Goal: Transaction & Acquisition: Obtain resource

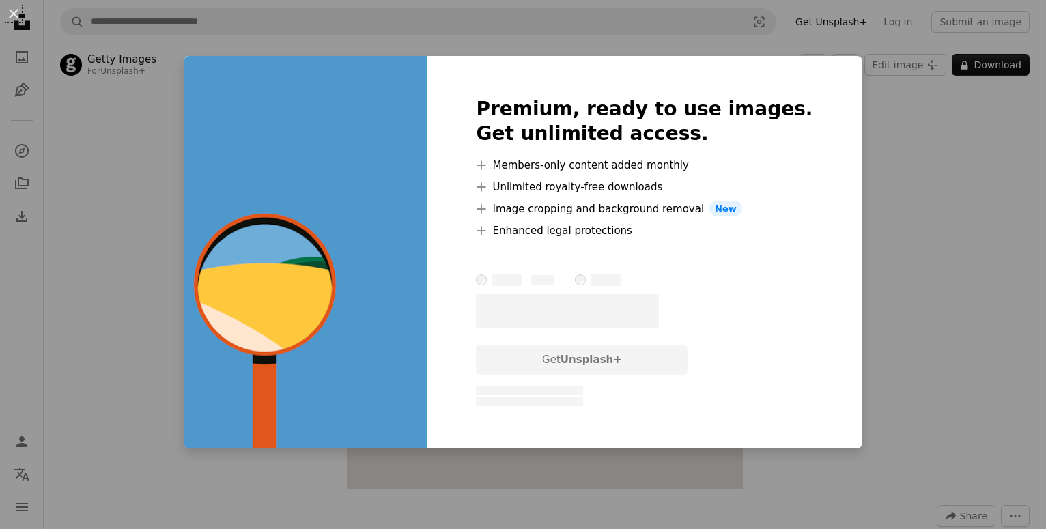
scroll to position [1114, 0]
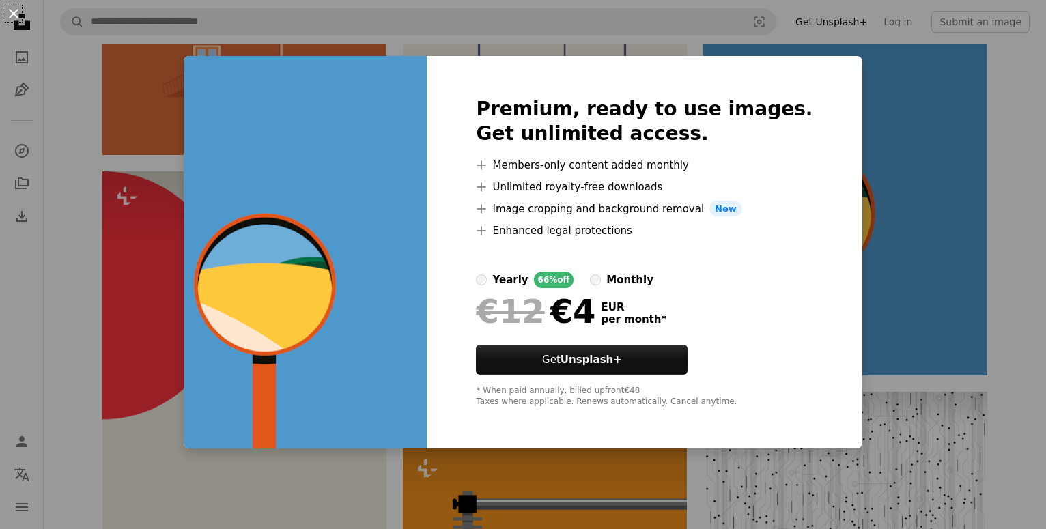
click at [8, 9] on button "An X shape" at bounding box center [13, 13] width 16 height 16
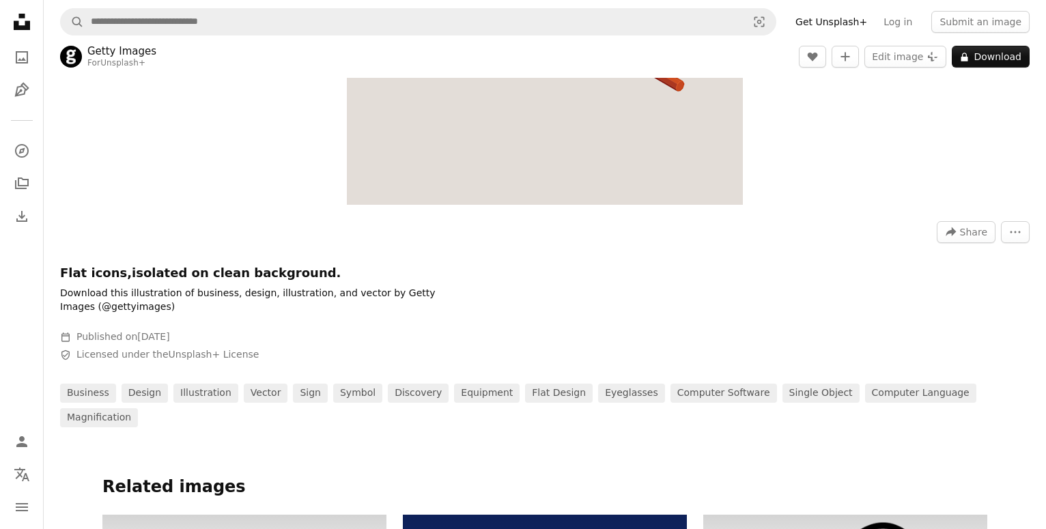
scroll to position [418, 0]
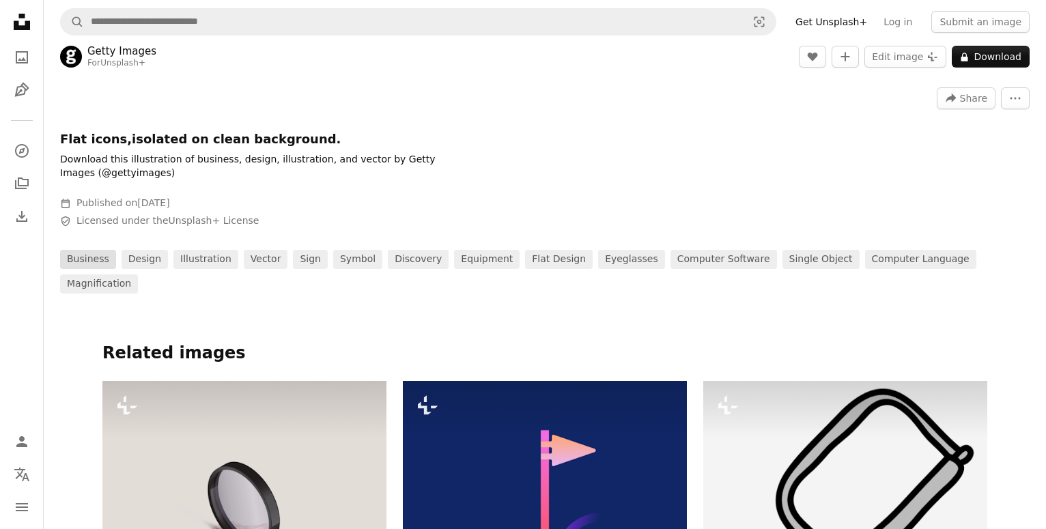
click at [90, 266] on link "business" at bounding box center [88, 259] width 56 height 19
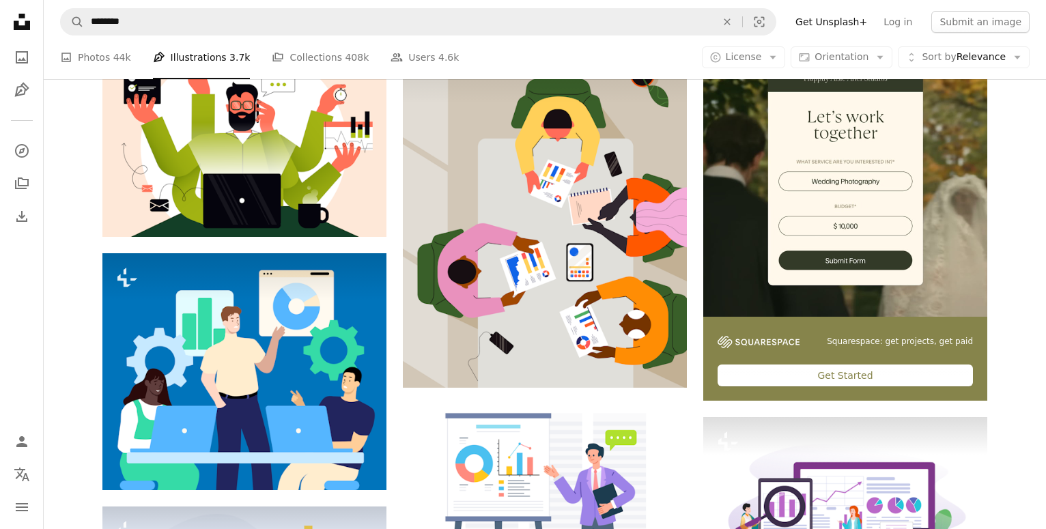
scroll to position [139, 0]
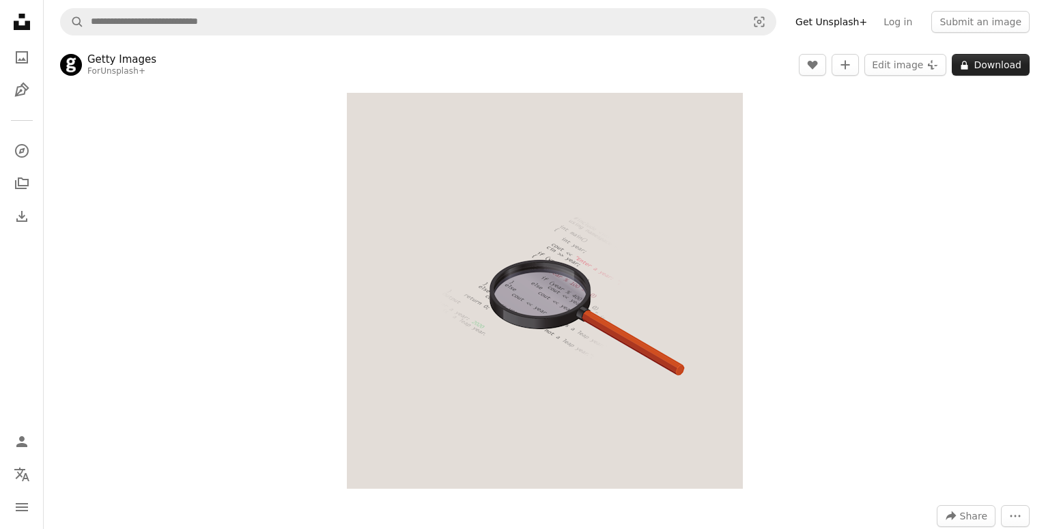
click at [988, 59] on button "A lock Download" at bounding box center [990, 65] width 78 height 22
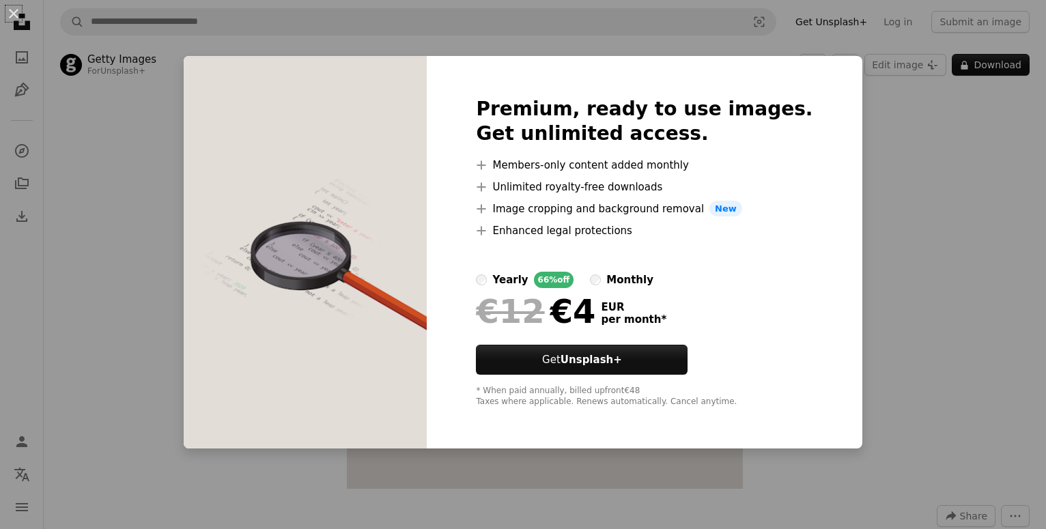
drag, startPoint x: 975, startPoint y: 154, endPoint x: 844, endPoint y: 119, distance: 136.2
click at [974, 147] on div "An X shape Premium, ready to use images. Get unlimited access. A plus sign Memb…" at bounding box center [523, 264] width 1046 height 529
